Goal: Book appointment/travel/reservation

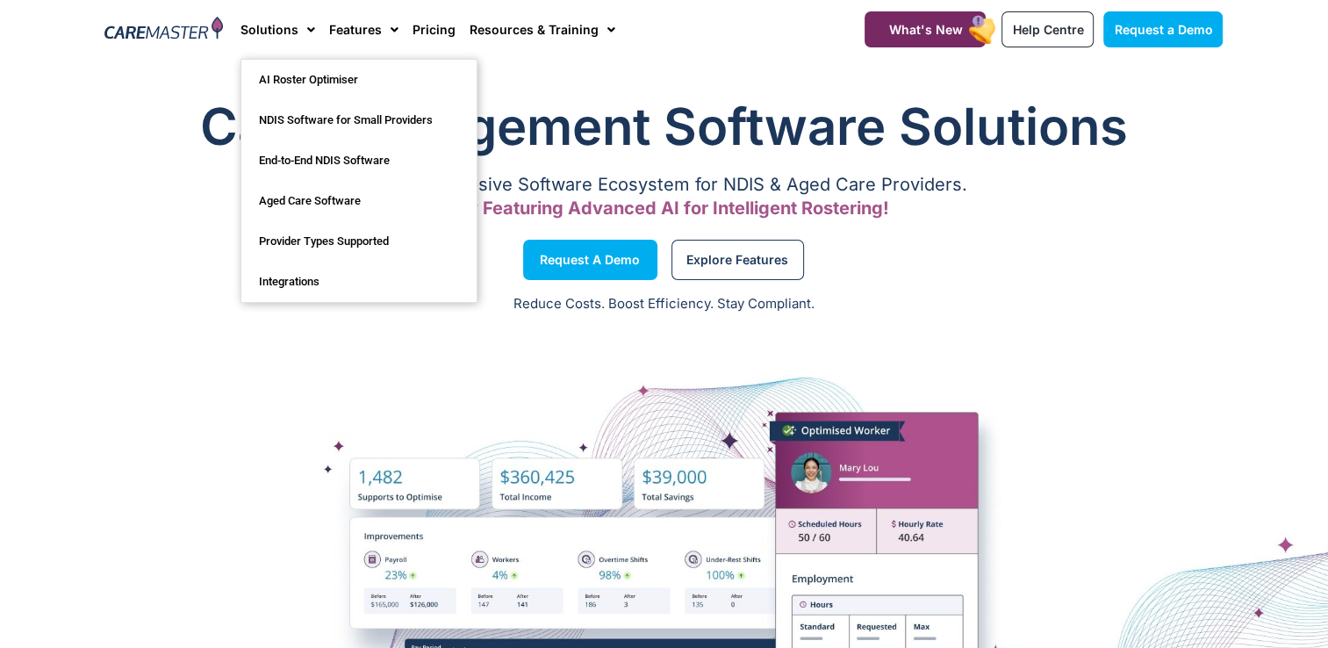
click at [169, 326] on div at bounding box center [664, 633] width 1328 height 614
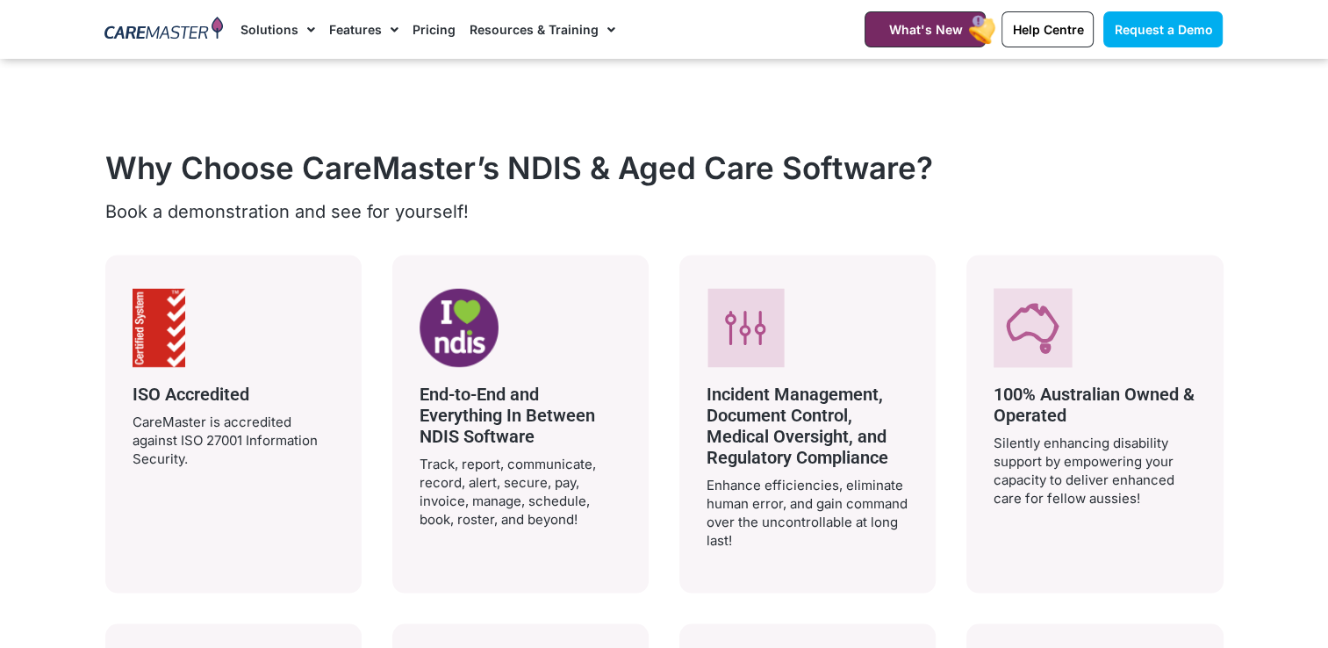
scroll to position [3159, 0]
